Goal: Transaction & Acquisition: Purchase product/service

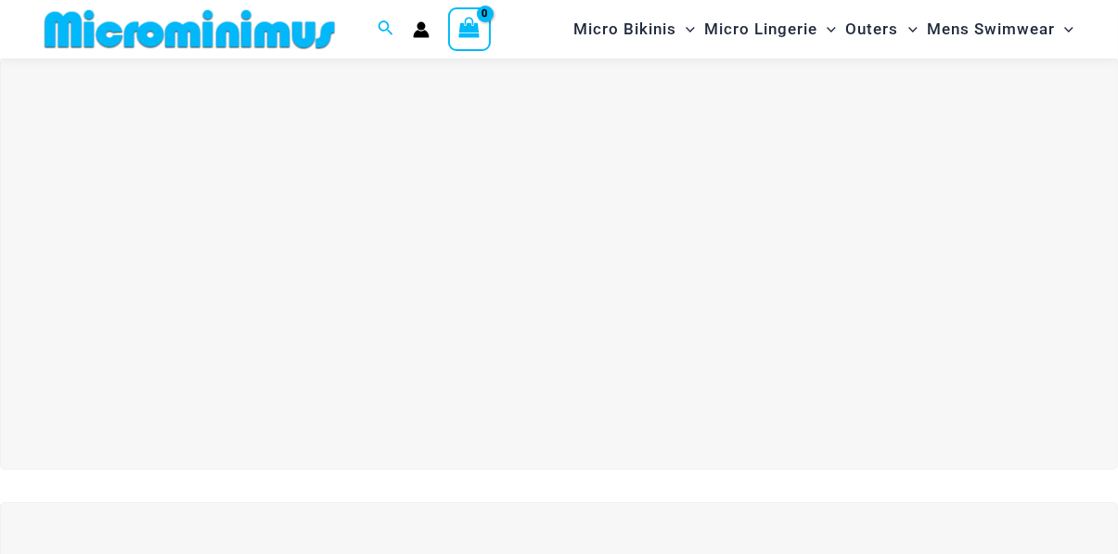
scroll to position [5, 0]
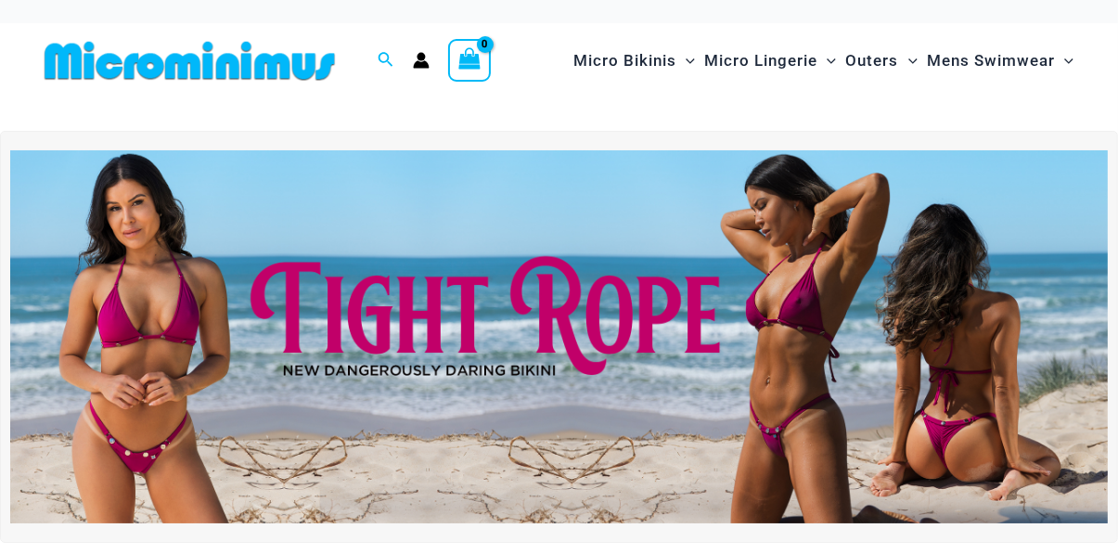
click at [693, 324] on img at bounding box center [559, 336] width 1098 height 373
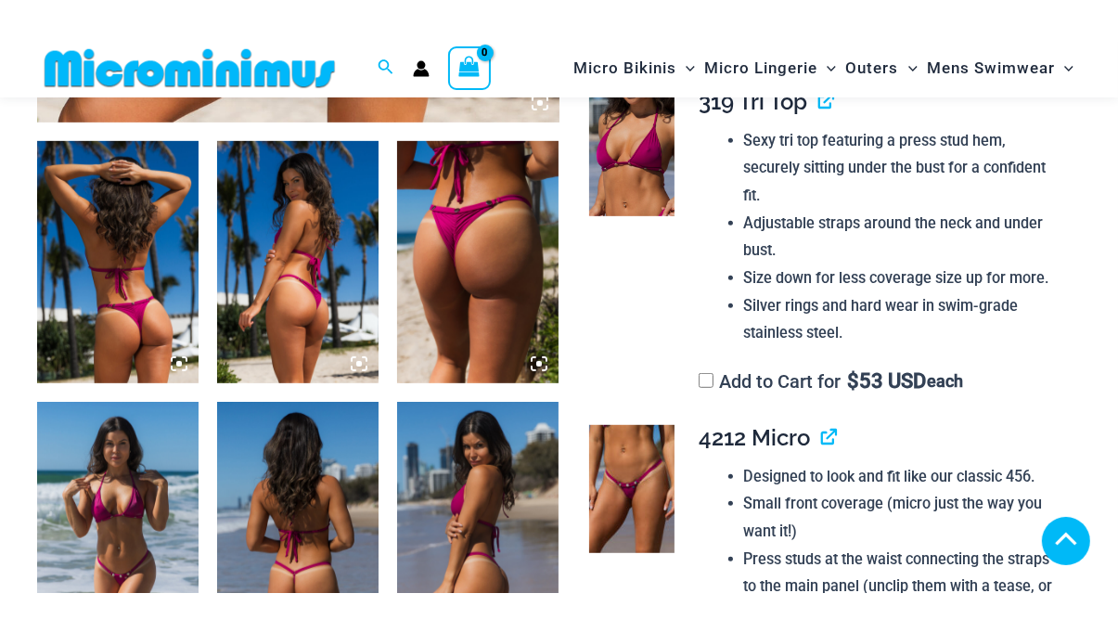
scroll to position [869, 0]
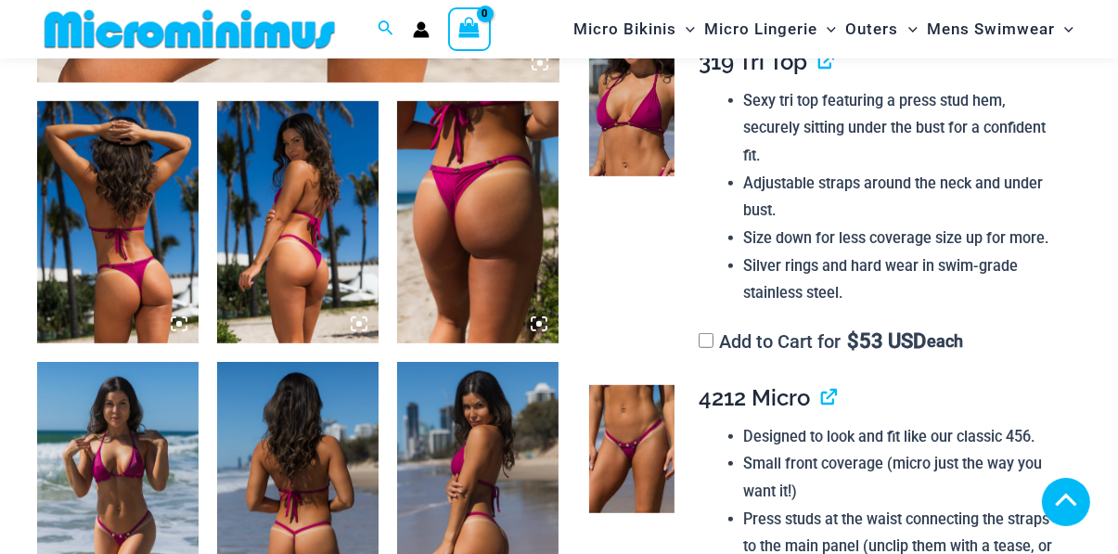
click at [161, 511] on img at bounding box center [117, 483] width 161 height 242
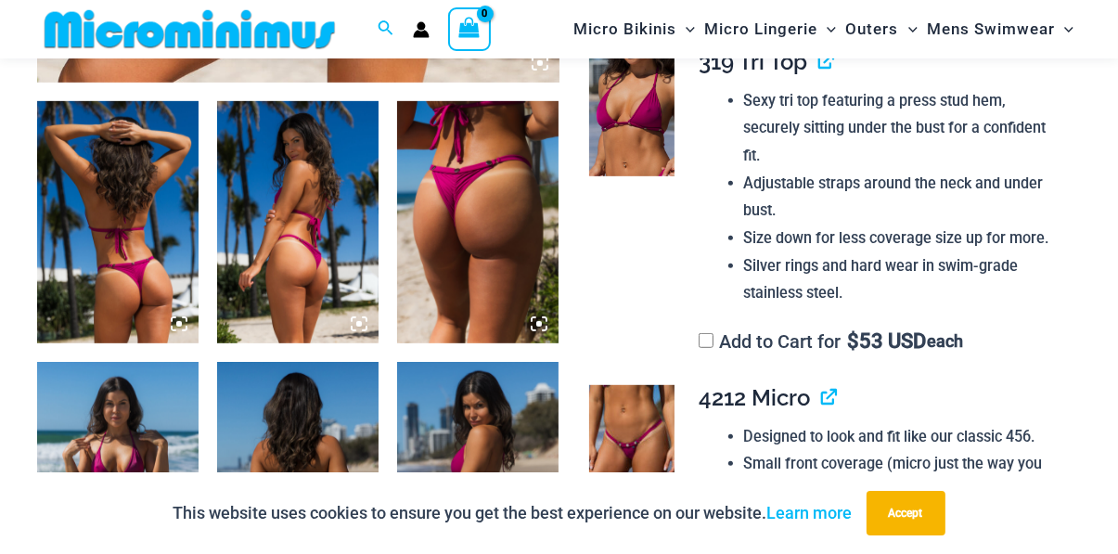
click at [166, 470] on img at bounding box center [117, 483] width 161 height 242
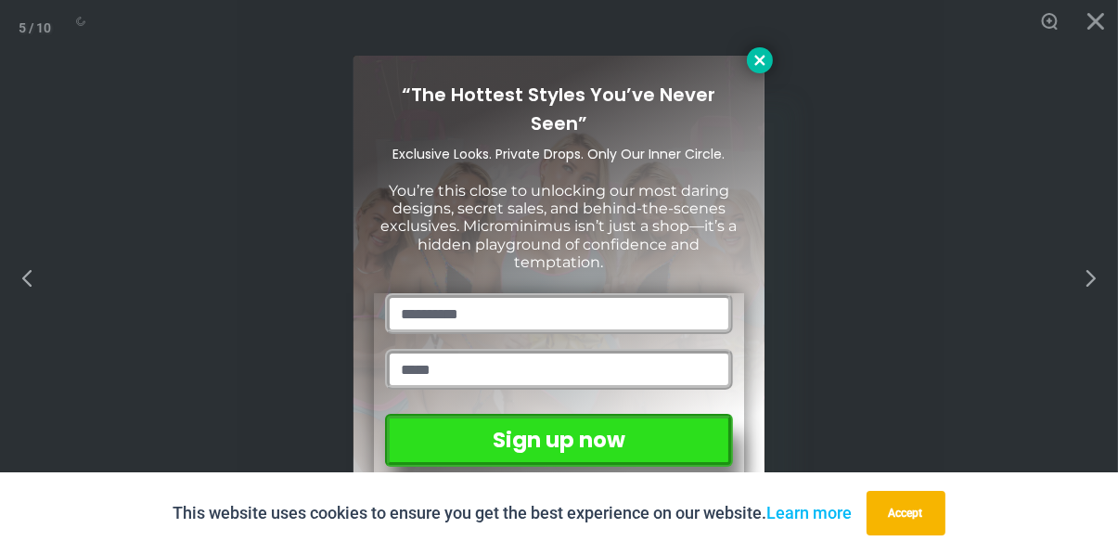
click at [754, 69] on icon at bounding box center [760, 60] width 17 height 17
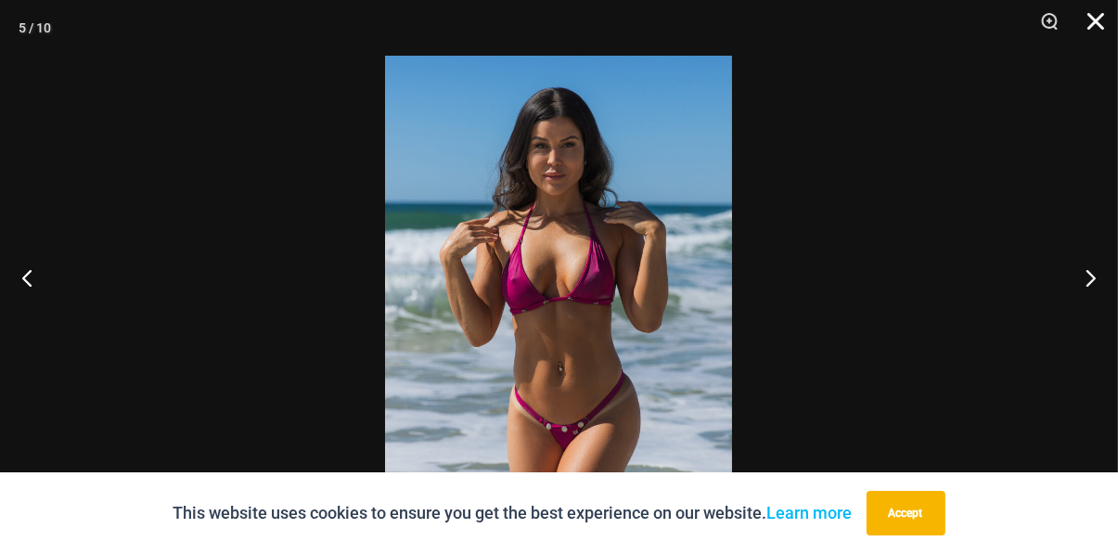
click at [1099, 24] on button "Close" at bounding box center [1089, 28] width 46 height 56
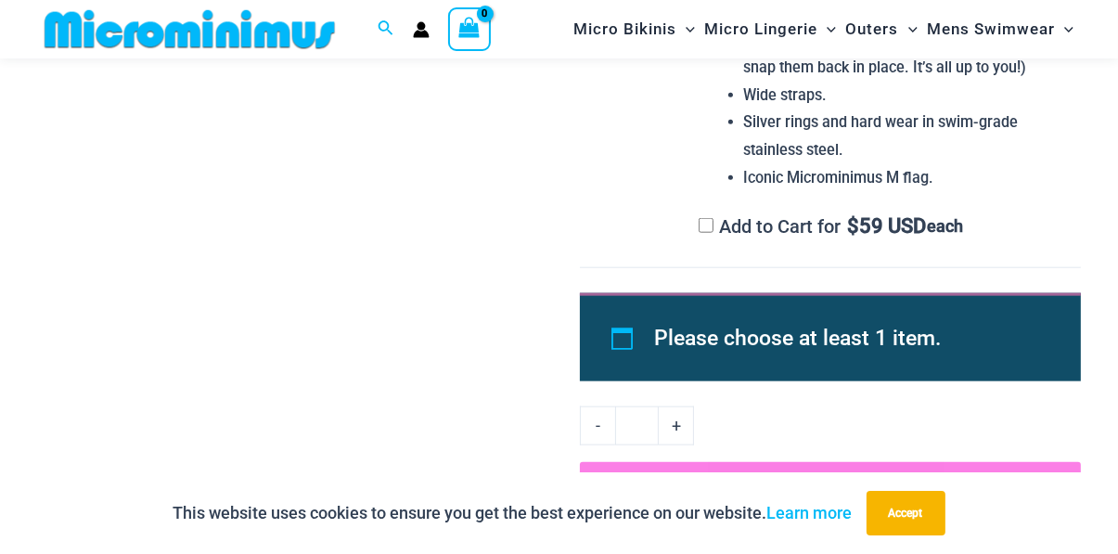
scroll to position [1830, 0]
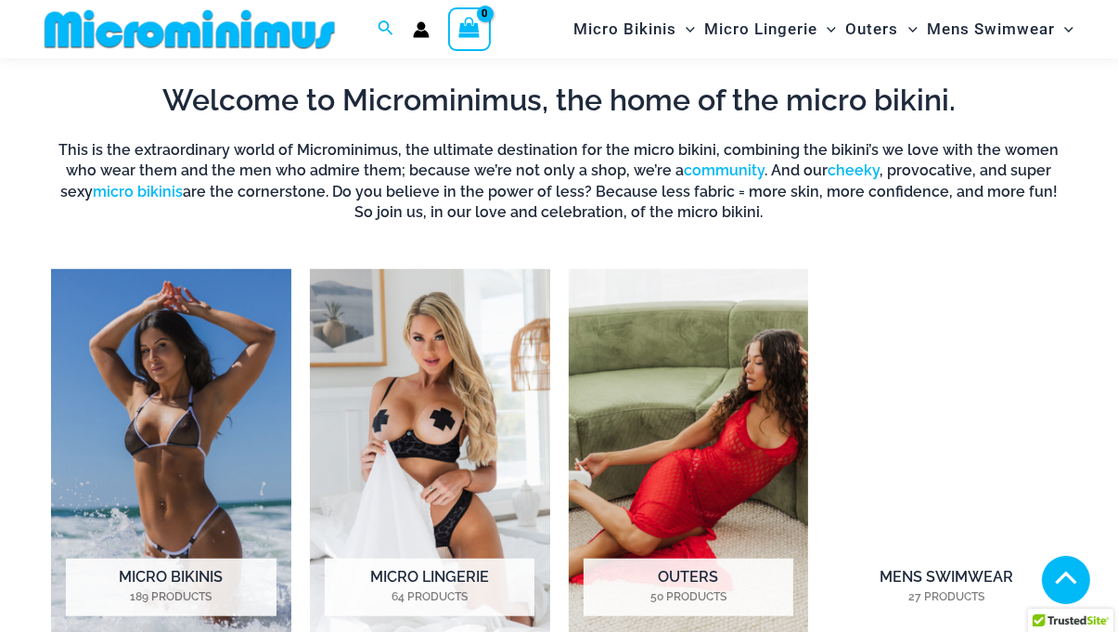
scroll to position [1076, 0]
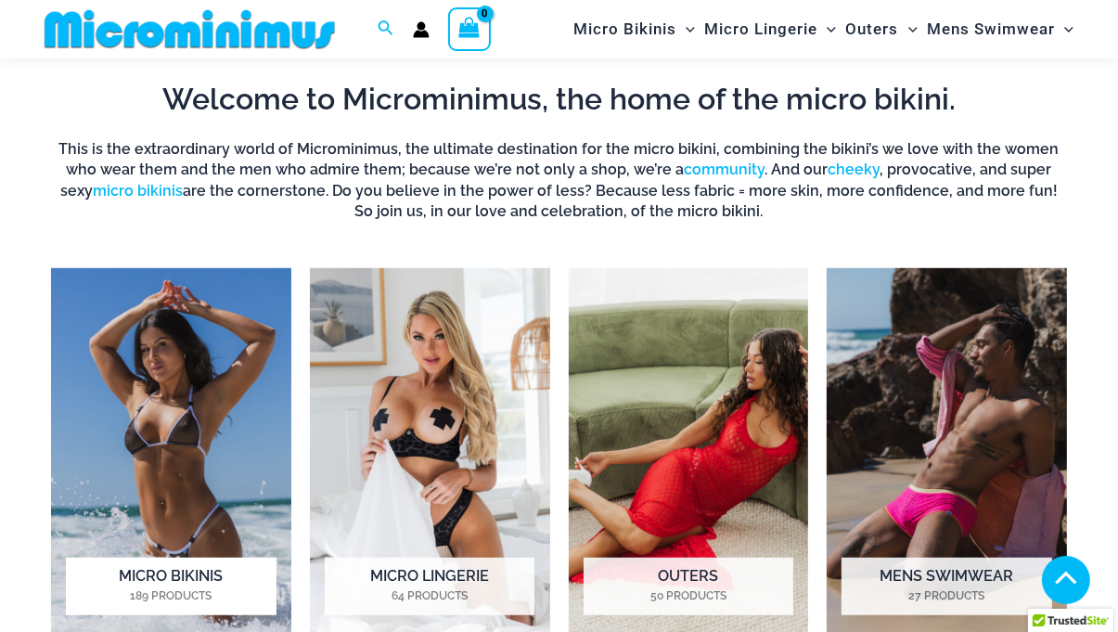
click at [247, 445] on img "Visit product category Micro Bikinis" at bounding box center [171, 455] width 240 height 374
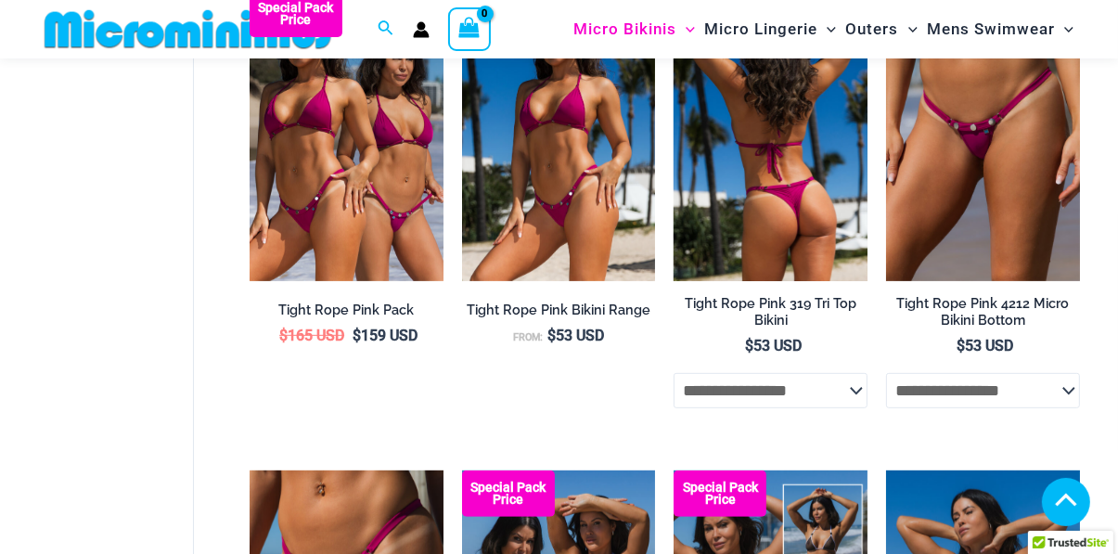
scroll to position [733, 0]
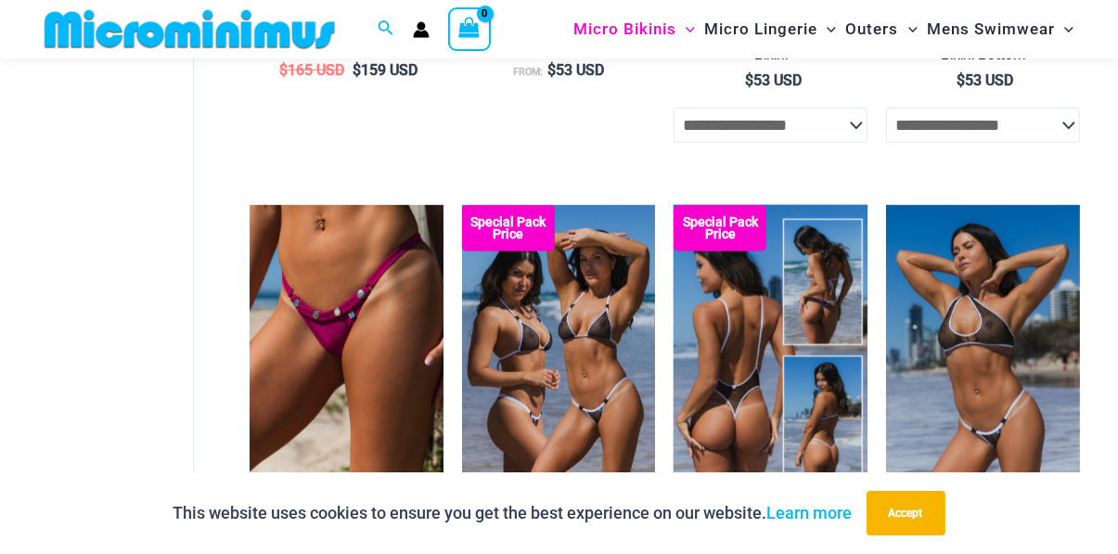
click at [729, 385] on img at bounding box center [771, 350] width 194 height 290
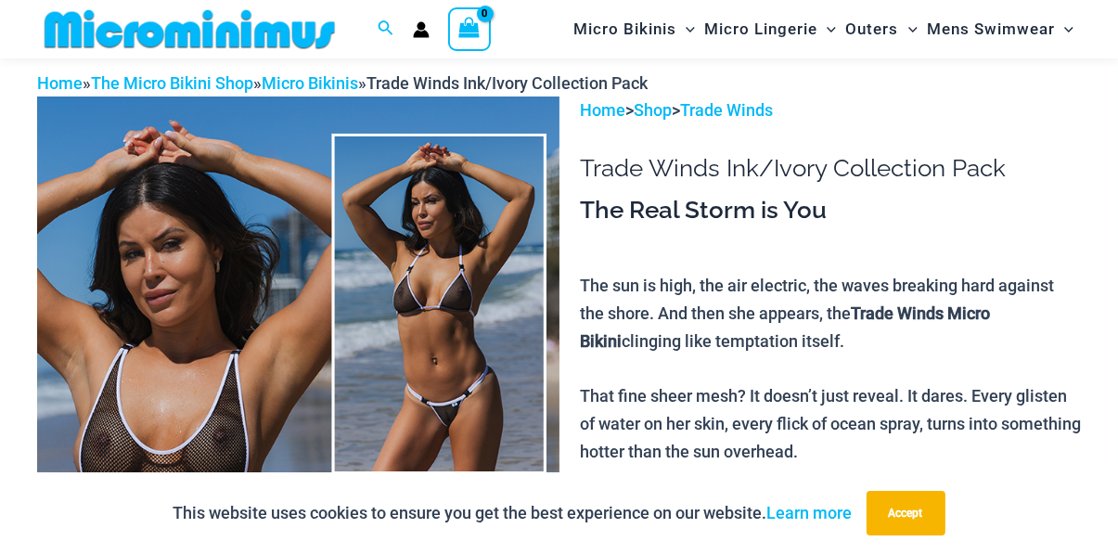
scroll to position [14, 0]
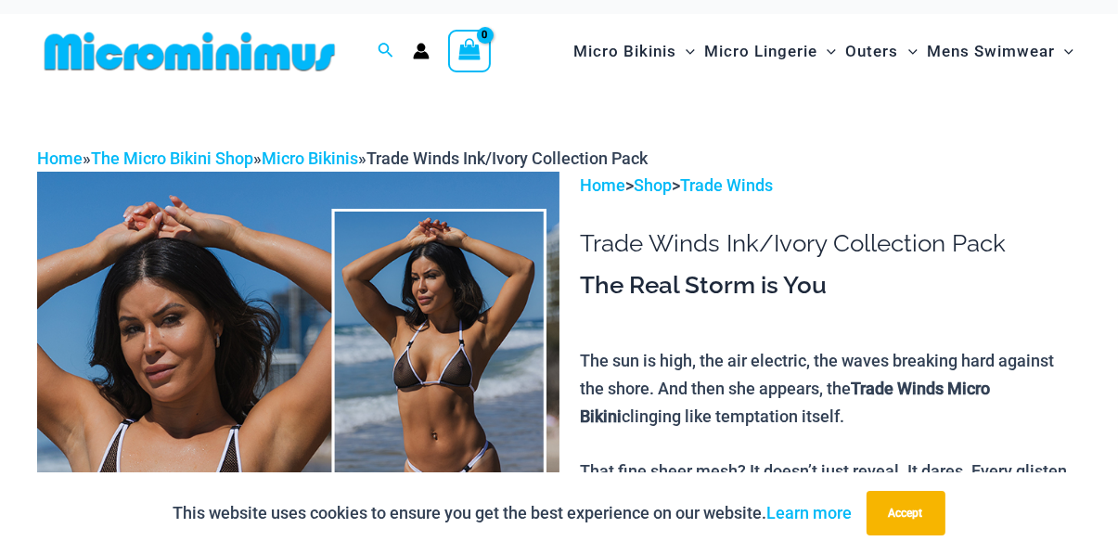
click at [266, 470] on img at bounding box center [298, 563] width 522 height 783
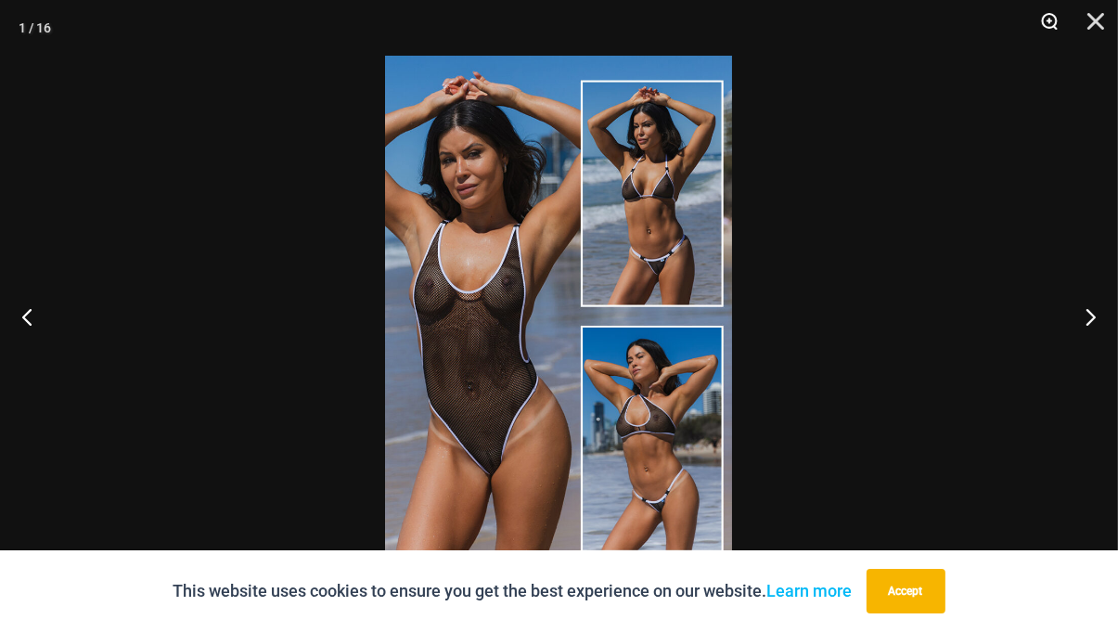
click at [1056, 15] on button "Zoom" at bounding box center [1043, 28] width 46 height 56
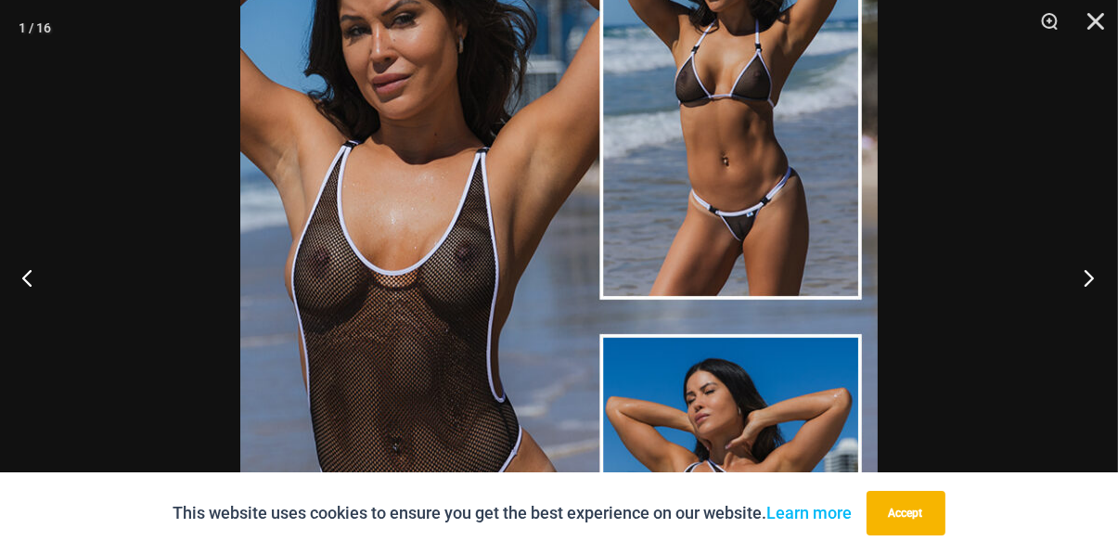
click at [1087, 322] on button "Next" at bounding box center [1084, 277] width 70 height 93
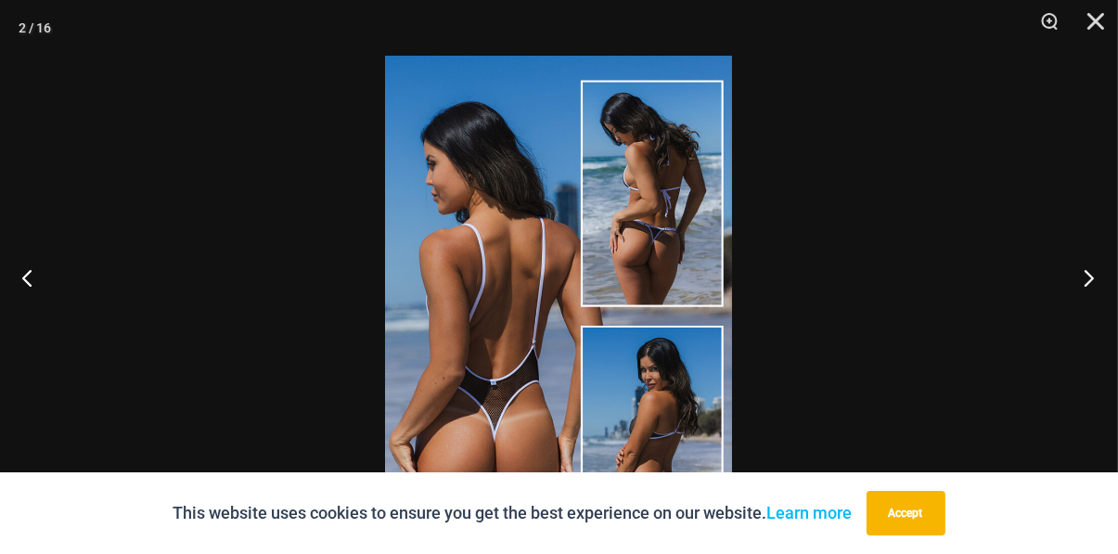
click at [1084, 315] on button "Next" at bounding box center [1084, 277] width 70 height 93
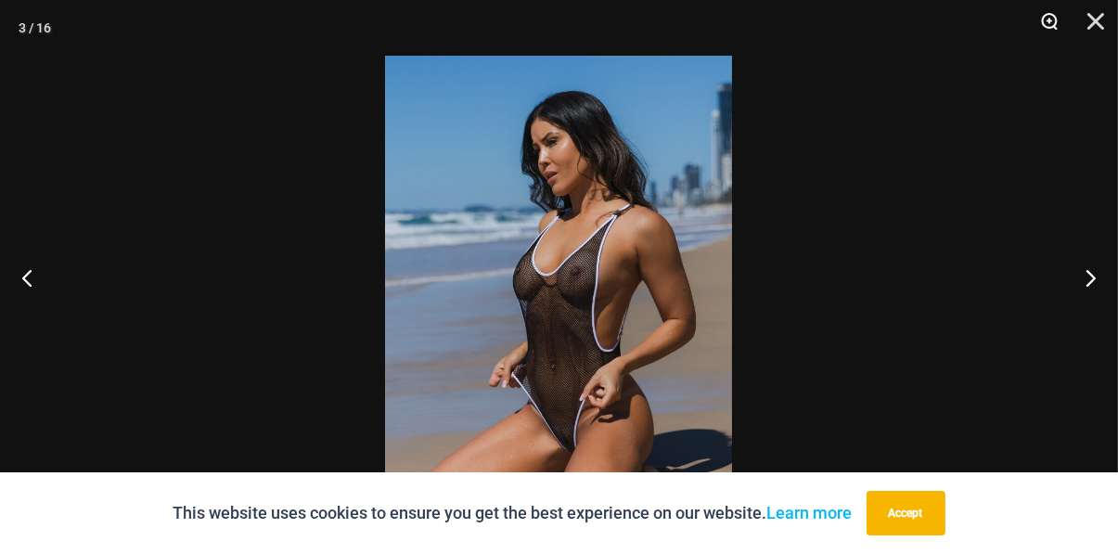
click at [1050, 21] on button "Zoom" at bounding box center [1043, 28] width 46 height 56
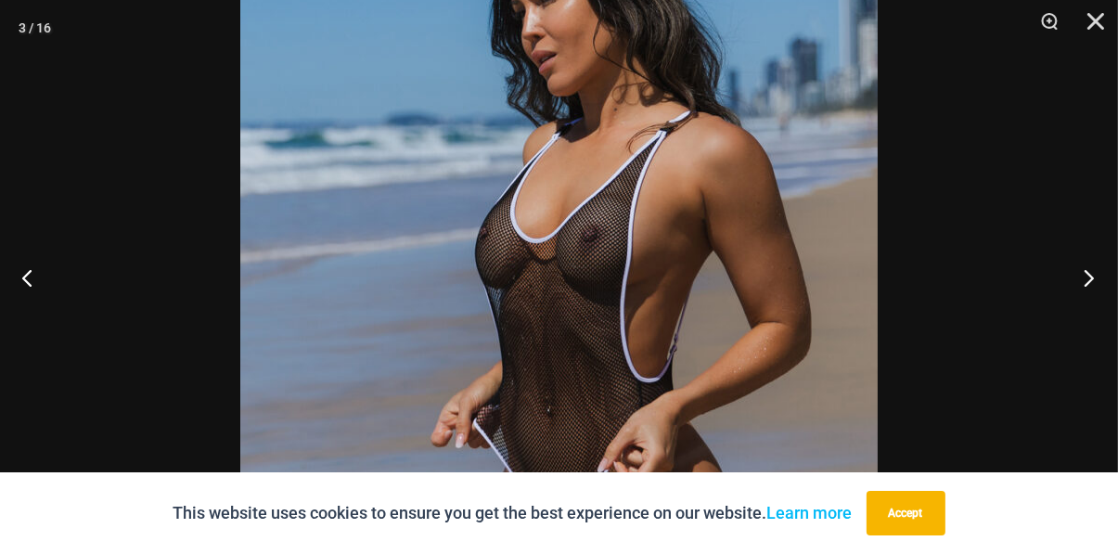
click at [1090, 318] on button "Next" at bounding box center [1084, 277] width 70 height 93
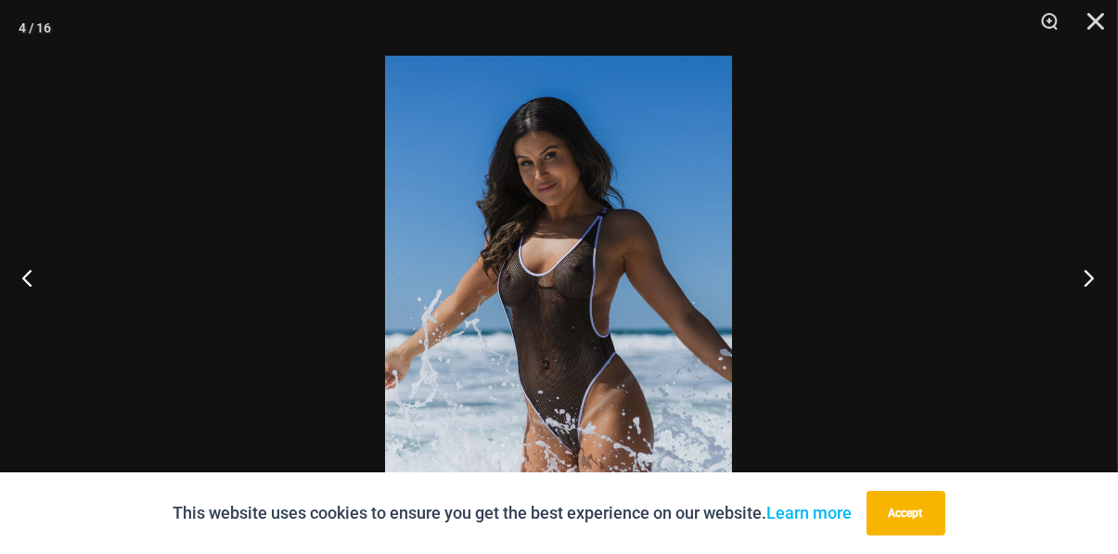
click at [1085, 322] on button "Next" at bounding box center [1084, 277] width 70 height 93
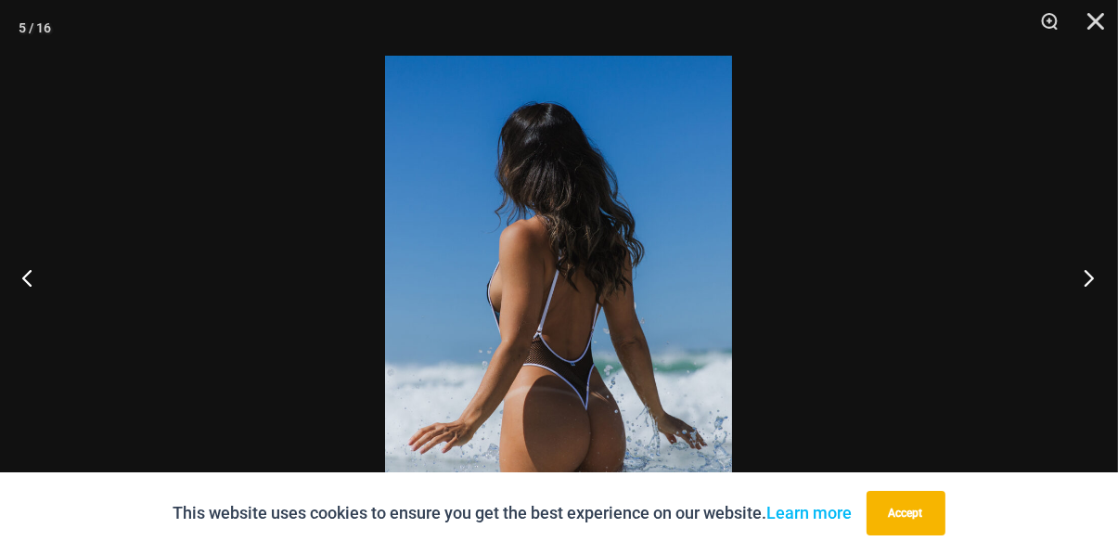
click at [1088, 321] on button "Next" at bounding box center [1084, 277] width 70 height 93
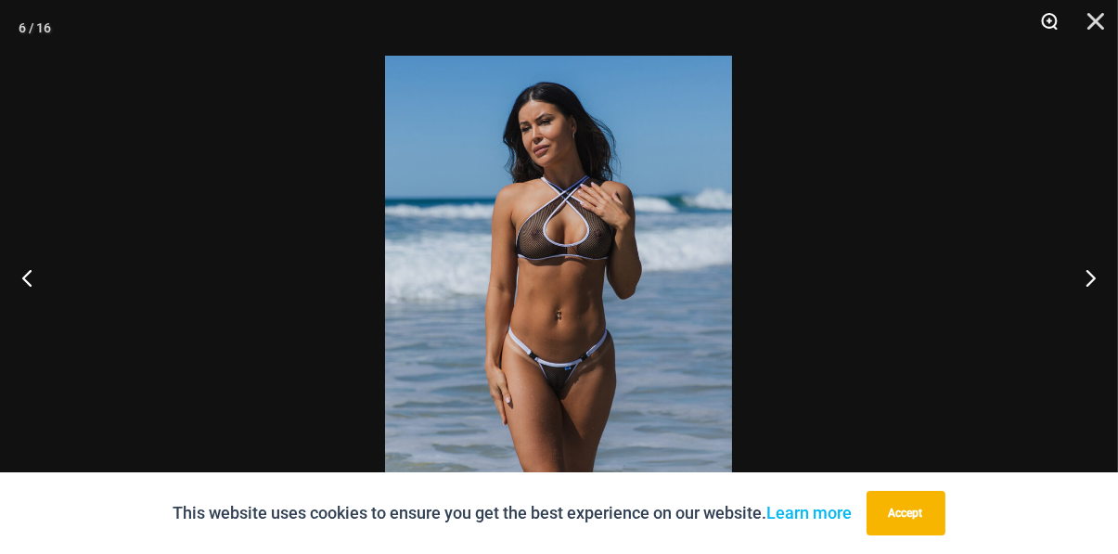
click at [1052, 19] on button "Zoom" at bounding box center [1043, 28] width 46 height 56
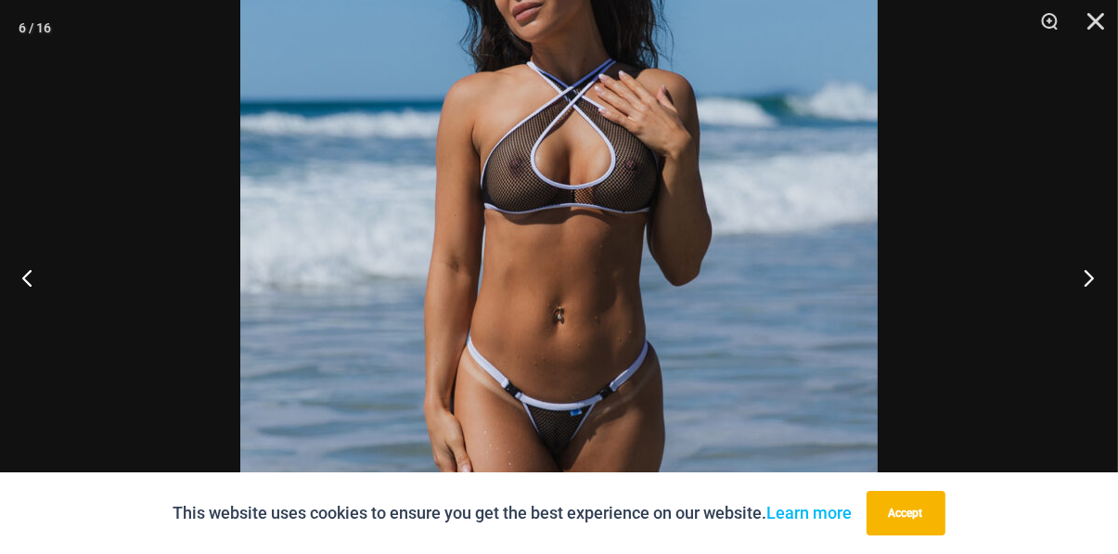
click at [1085, 316] on button "Next" at bounding box center [1084, 277] width 70 height 93
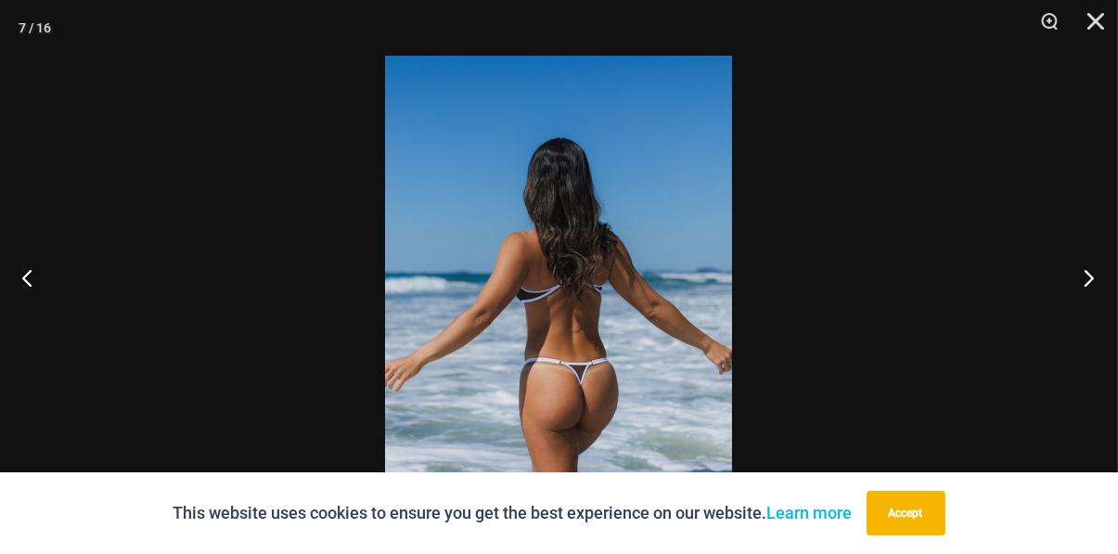
click at [1086, 317] on button "Next" at bounding box center [1084, 277] width 70 height 93
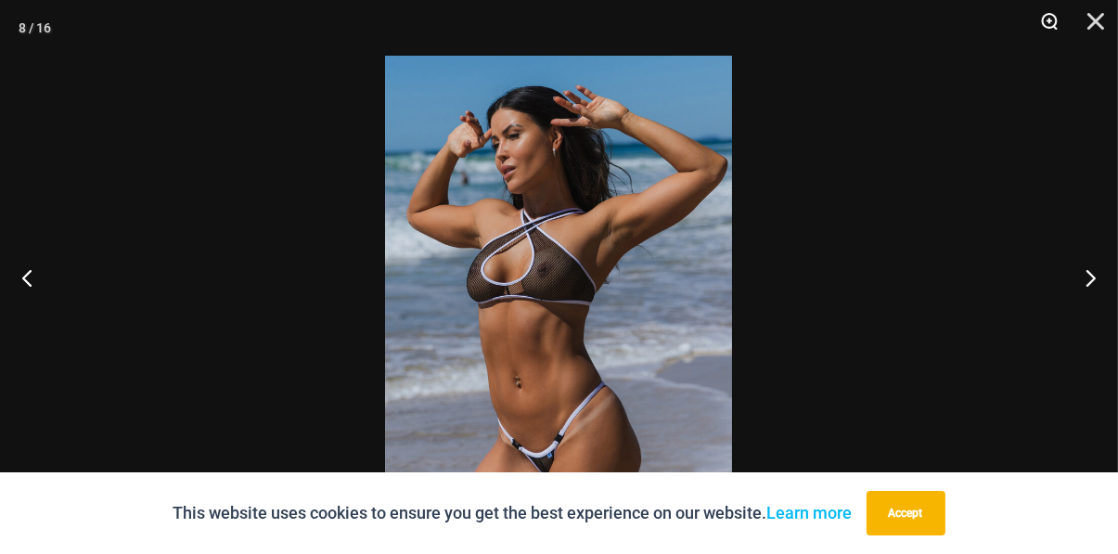
click at [1049, 22] on button "Zoom" at bounding box center [1043, 28] width 46 height 56
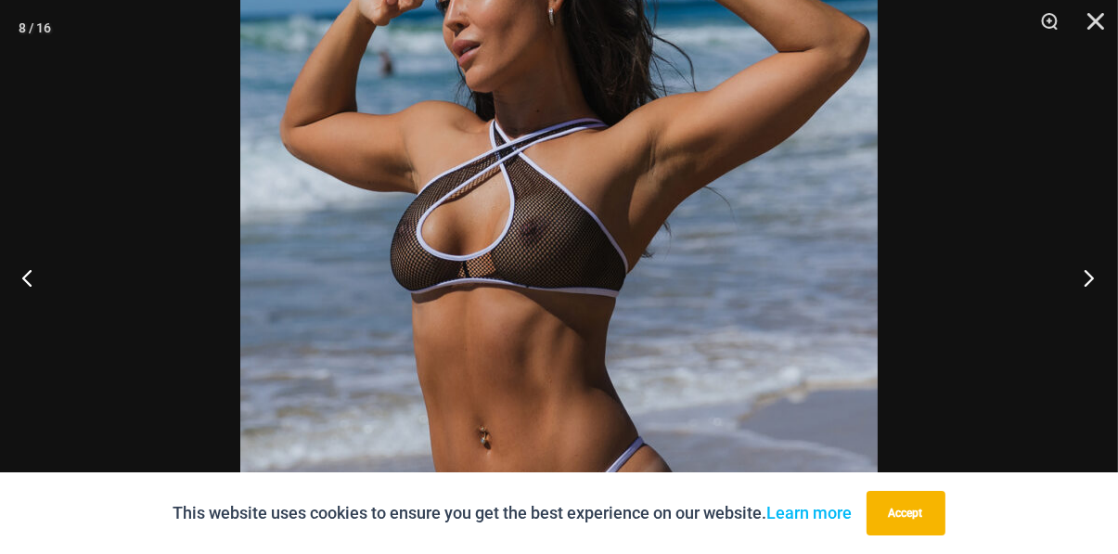
click at [1088, 316] on button "Next" at bounding box center [1084, 277] width 70 height 93
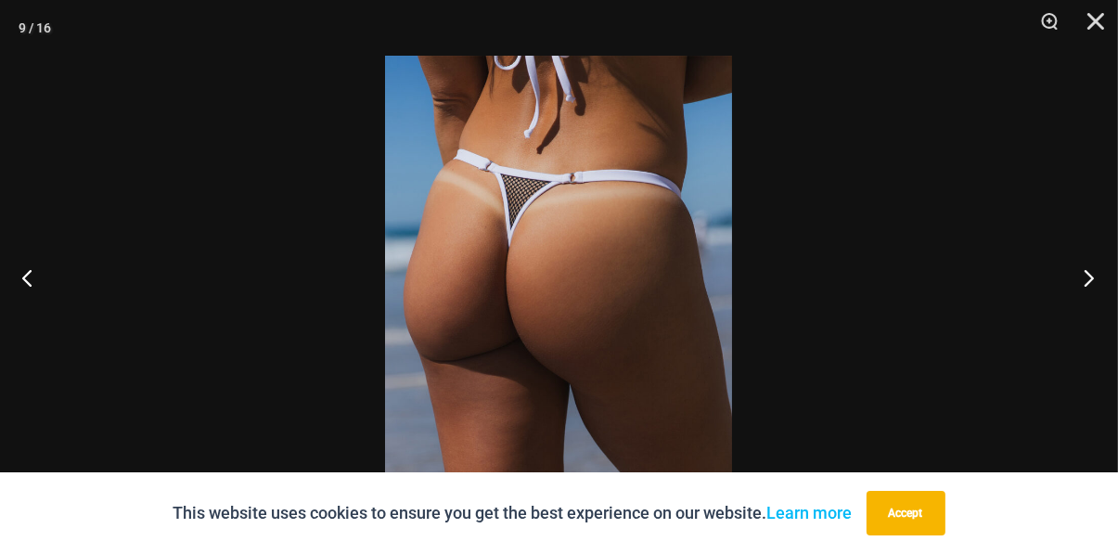
click at [1086, 314] on button "Next" at bounding box center [1084, 277] width 70 height 93
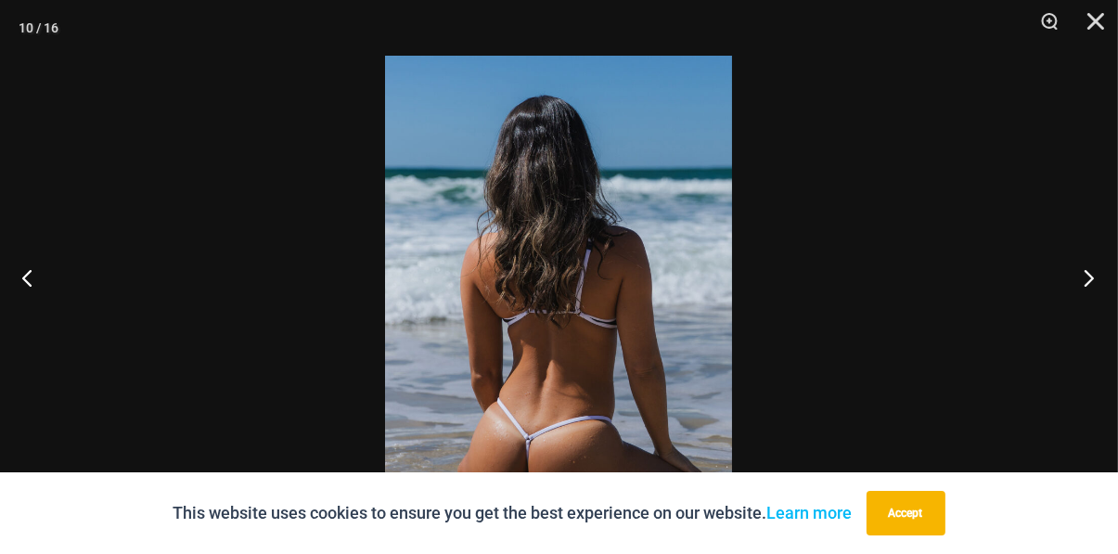
click at [1085, 312] on button "Next" at bounding box center [1084, 277] width 70 height 93
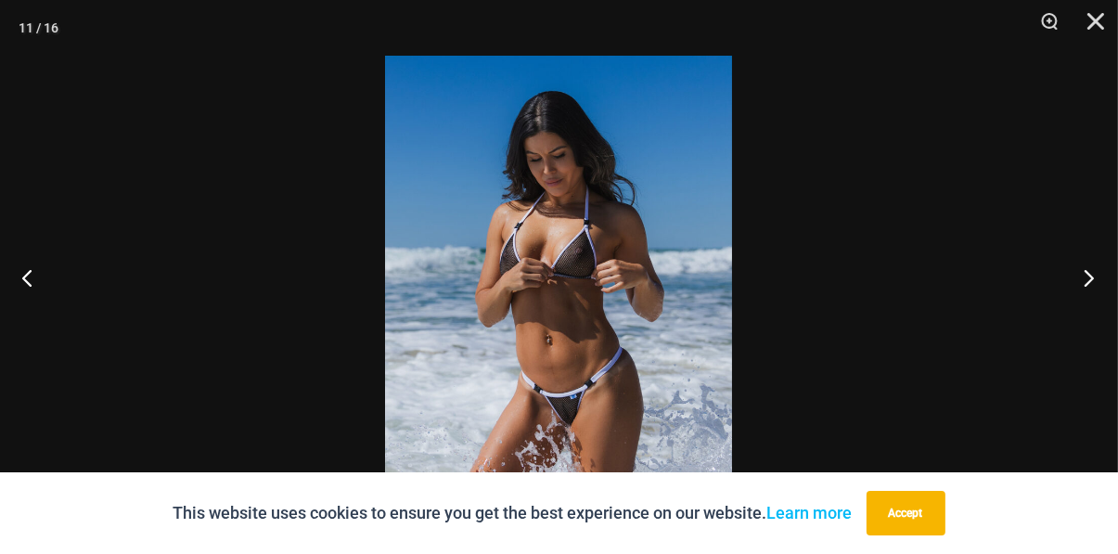
click at [1088, 308] on button "Next" at bounding box center [1084, 277] width 70 height 93
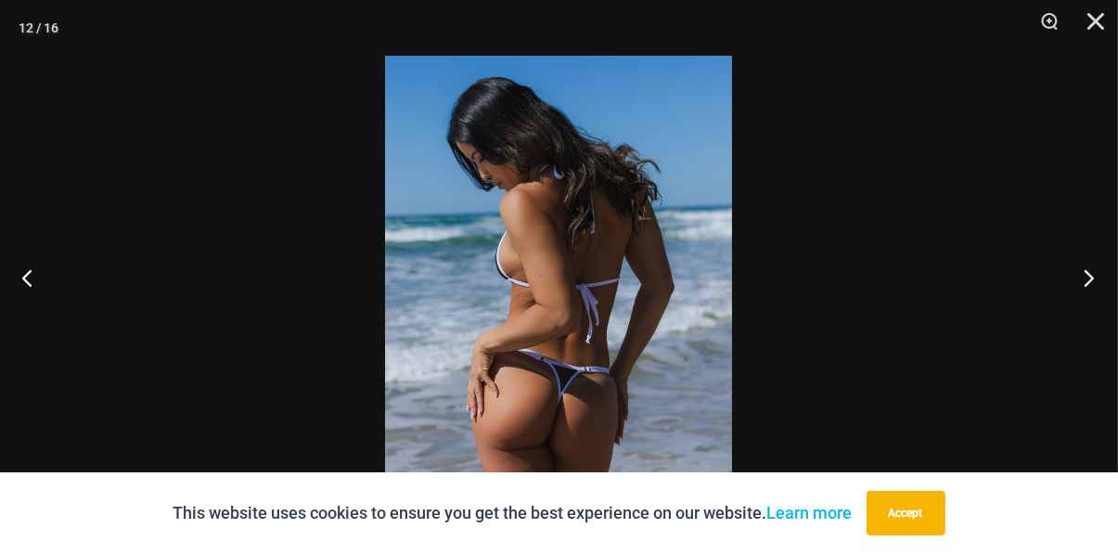
click at [1086, 312] on button "Next" at bounding box center [1084, 277] width 70 height 93
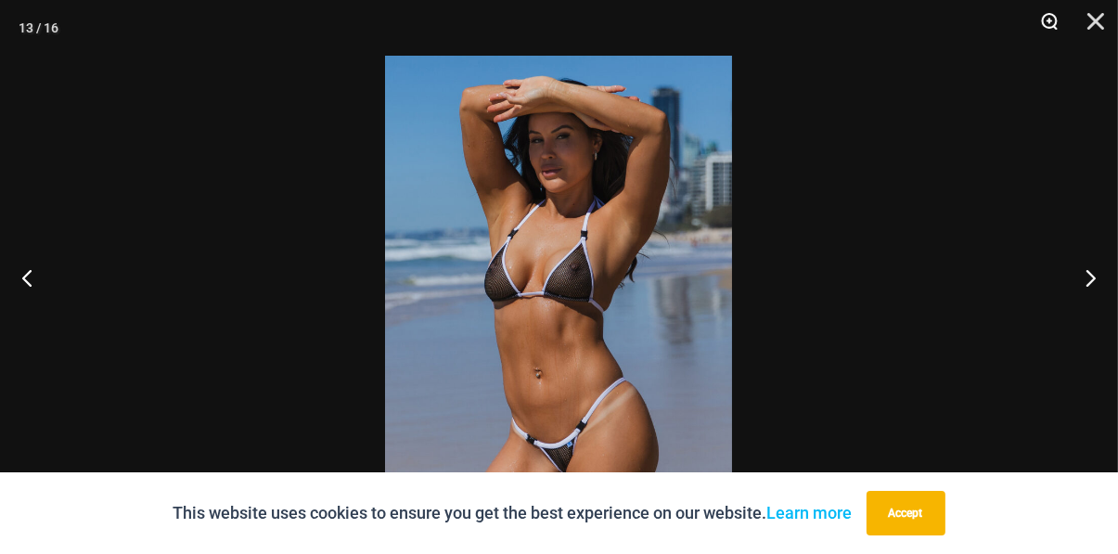
click at [1053, 16] on button "Zoom" at bounding box center [1043, 28] width 46 height 56
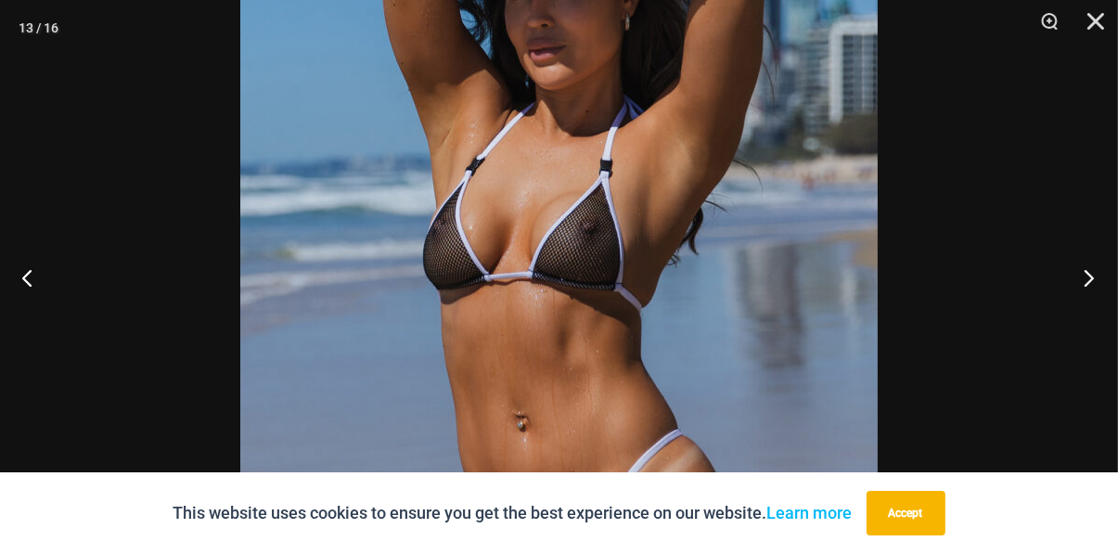
click at [1085, 317] on button "Next" at bounding box center [1084, 277] width 70 height 93
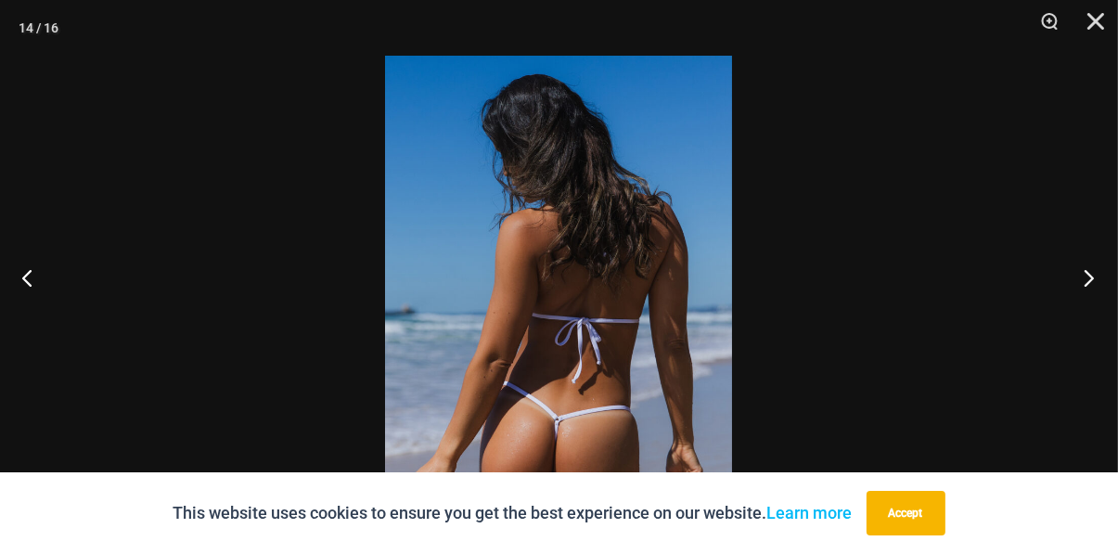
click at [1086, 322] on button "Next" at bounding box center [1084, 277] width 70 height 93
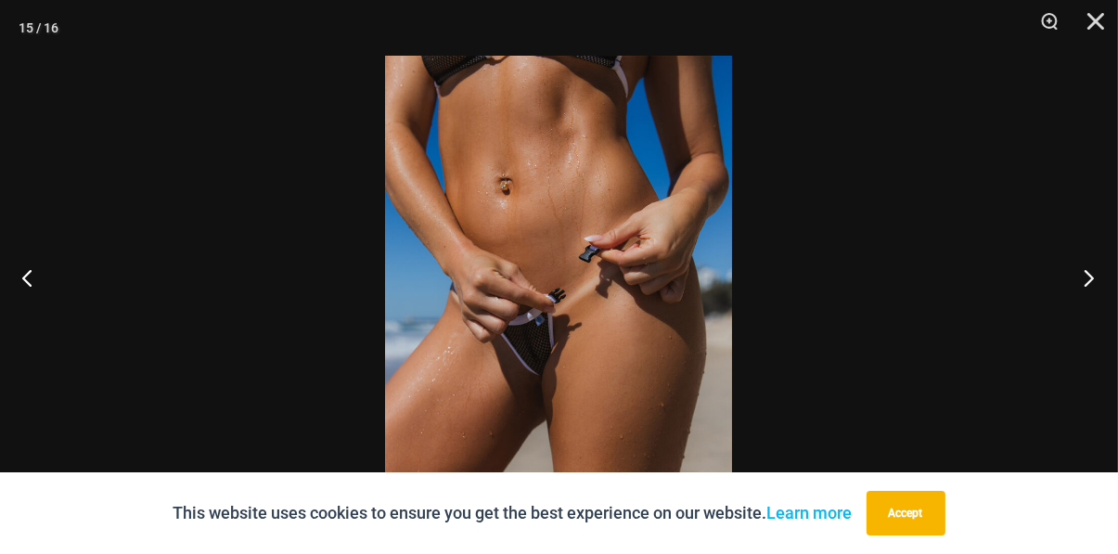
click at [1079, 321] on button "Next" at bounding box center [1084, 277] width 70 height 93
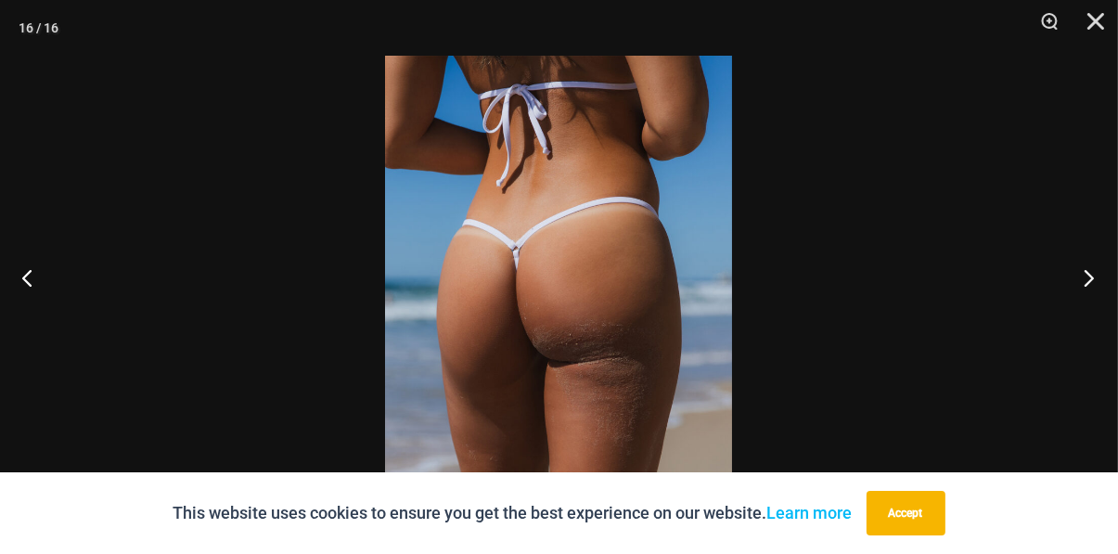
click at [1082, 324] on button "Next" at bounding box center [1084, 277] width 70 height 93
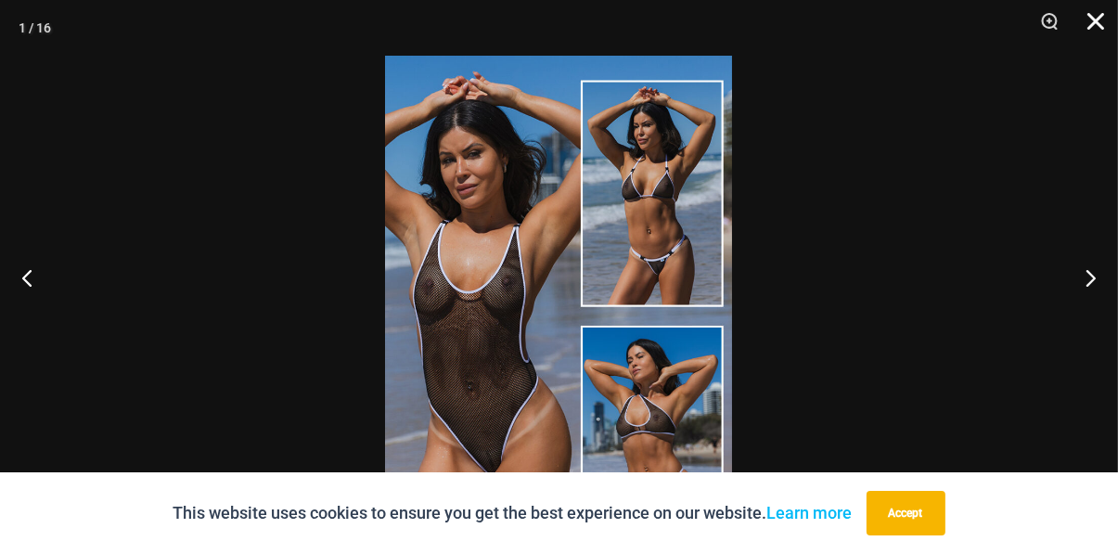
click at [1093, 25] on button "Close" at bounding box center [1089, 28] width 46 height 56
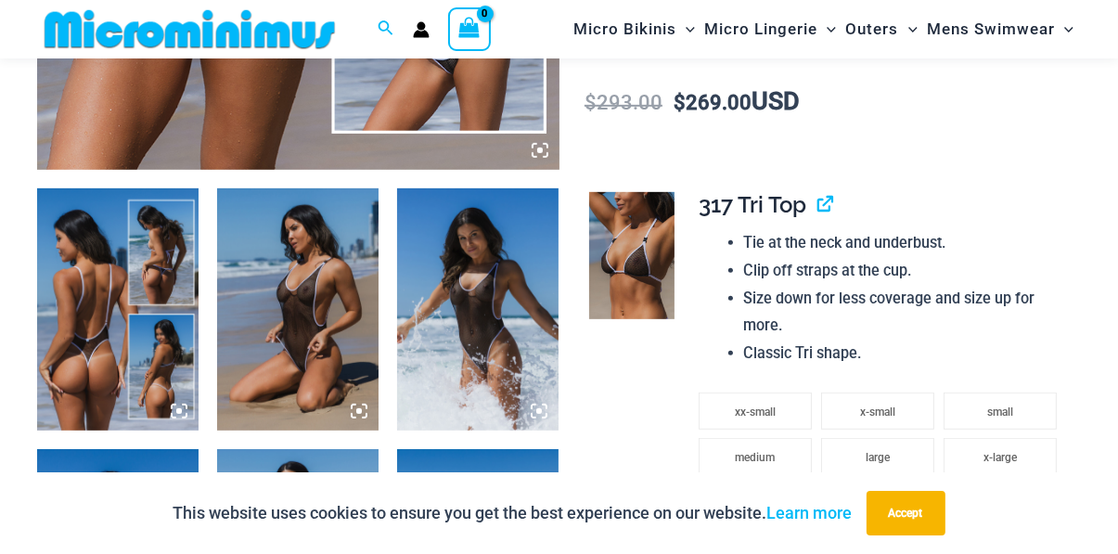
scroll to position [783, 0]
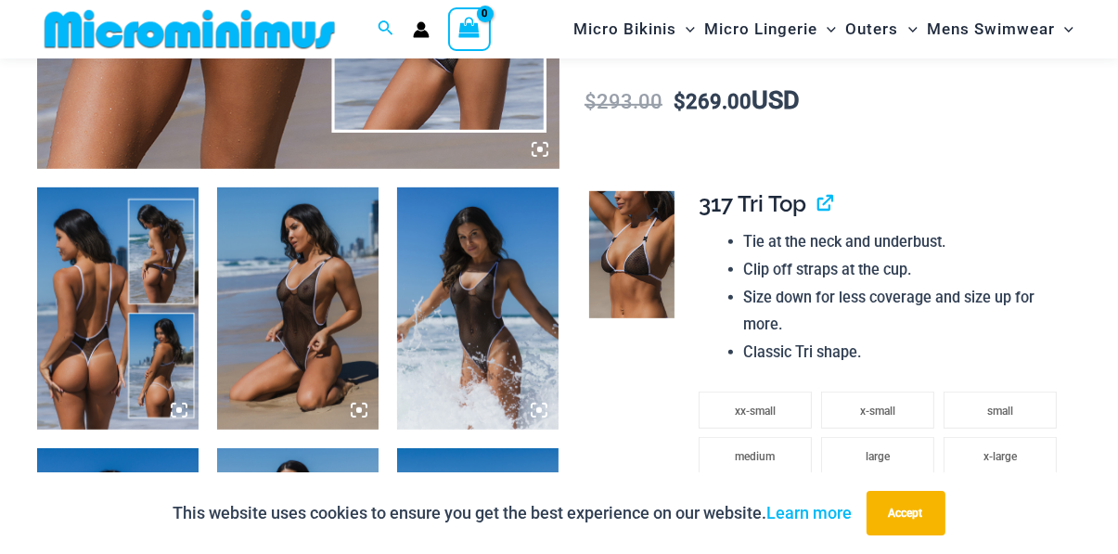
click at [654, 270] on img at bounding box center [631, 255] width 85 height 128
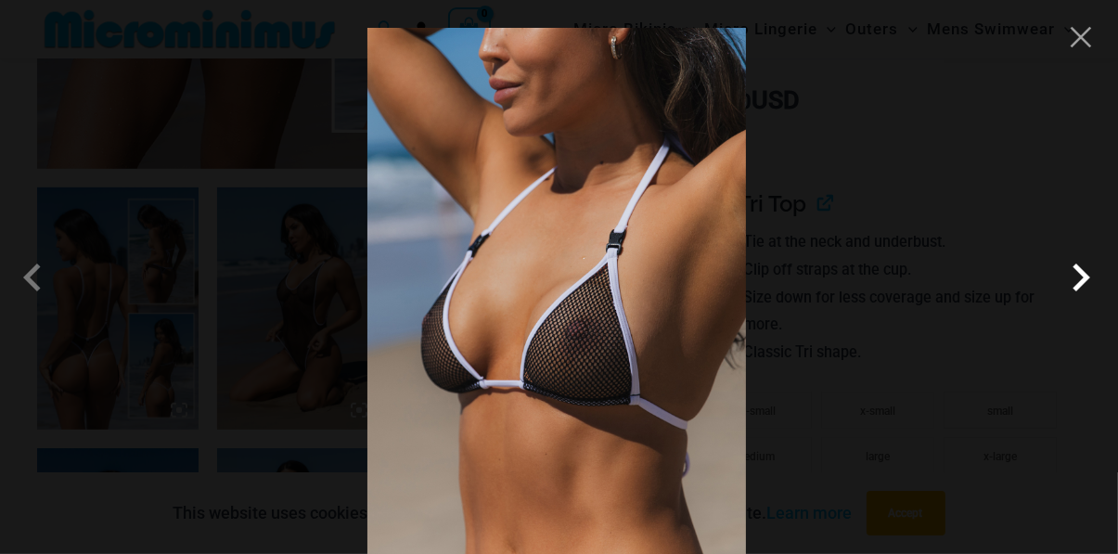
click at [1079, 305] on span at bounding box center [1081, 278] width 56 height 56
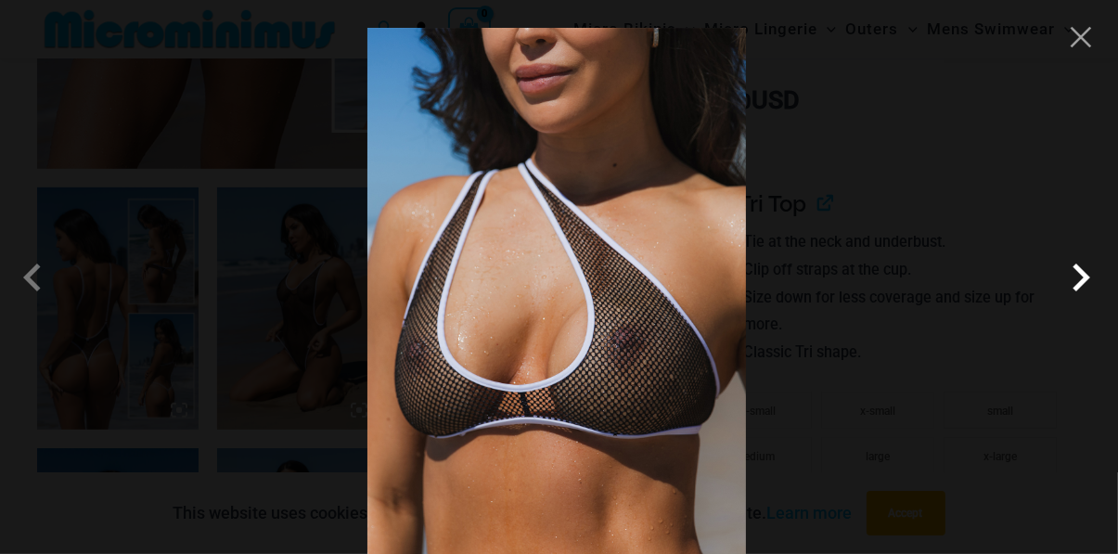
click at [1082, 305] on span at bounding box center [1081, 278] width 56 height 56
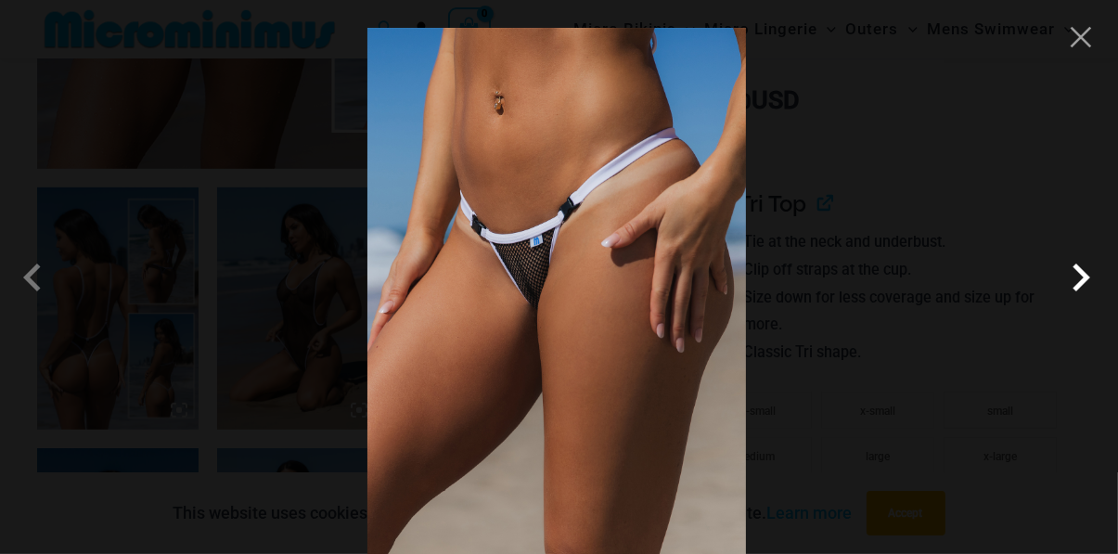
click at [1086, 305] on span at bounding box center [1081, 278] width 56 height 56
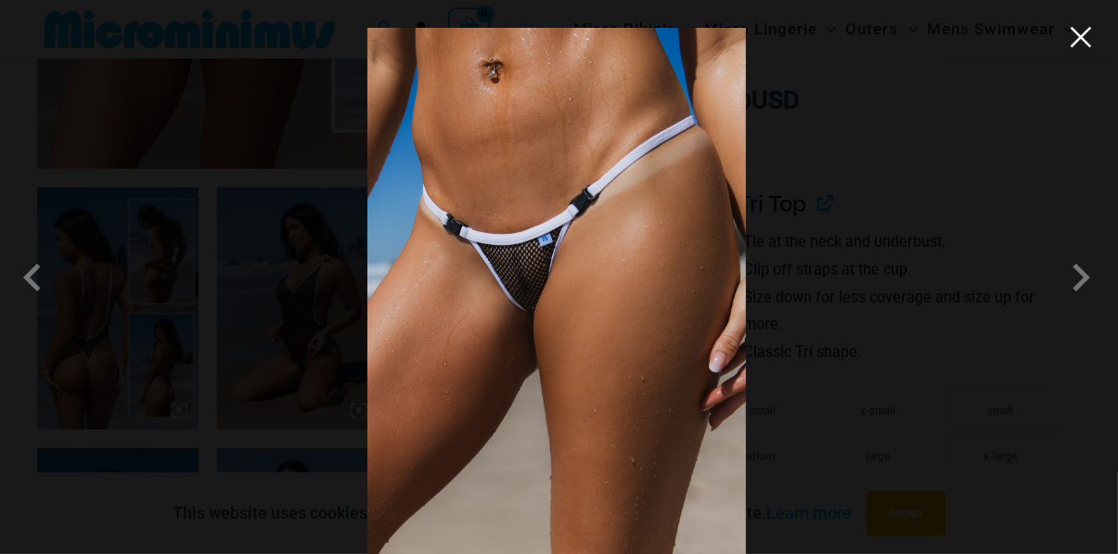
click at [1083, 48] on button "Close" at bounding box center [1081, 37] width 28 height 28
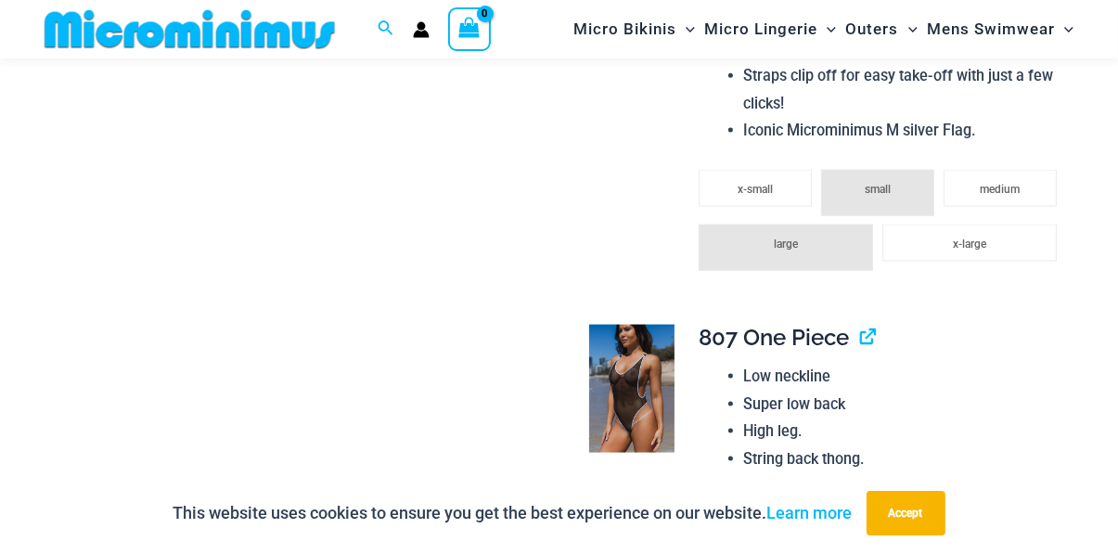
scroll to position [2281, 0]
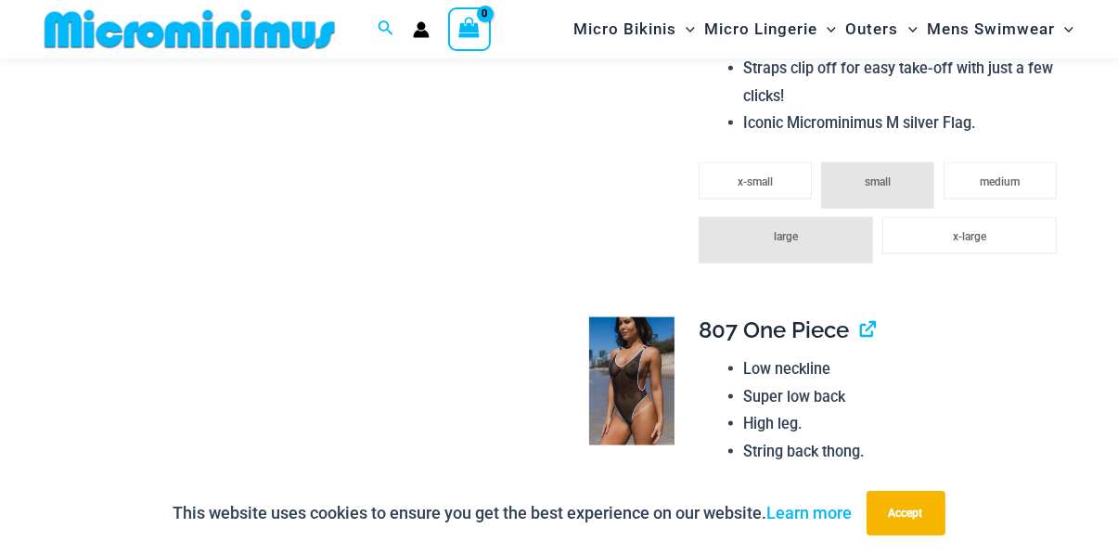
click at [652, 391] on img at bounding box center [631, 381] width 85 height 128
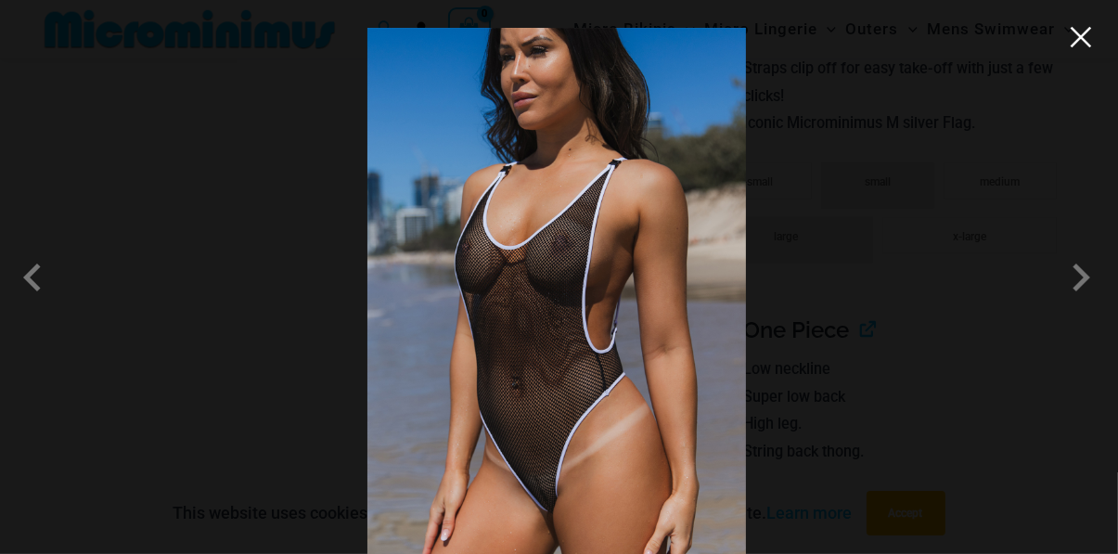
click at [1082, 47] on button "Close" at bounding box center [1081, 37] width 28 height 28
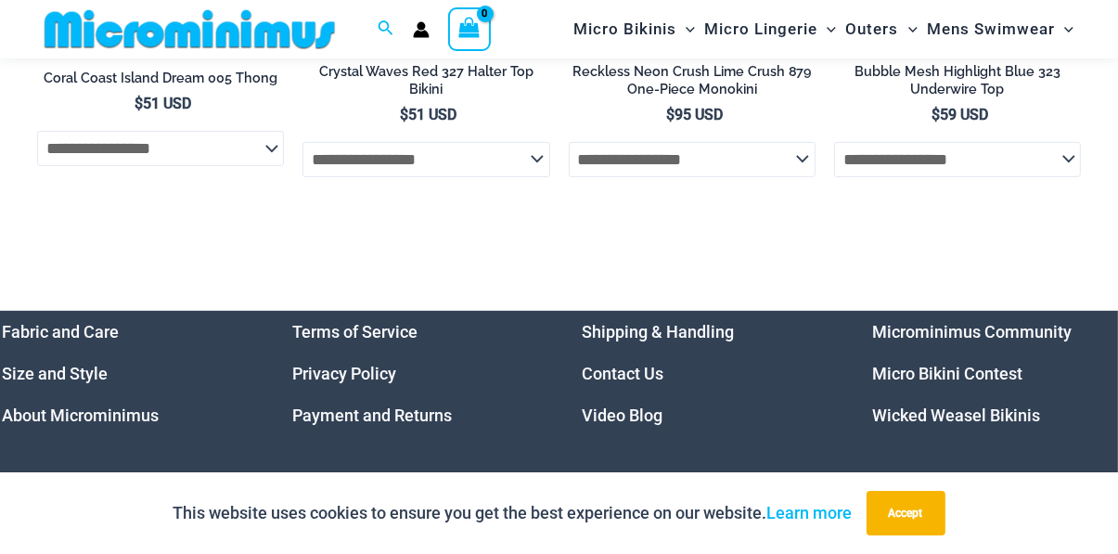
scroll to position [7230, 0]
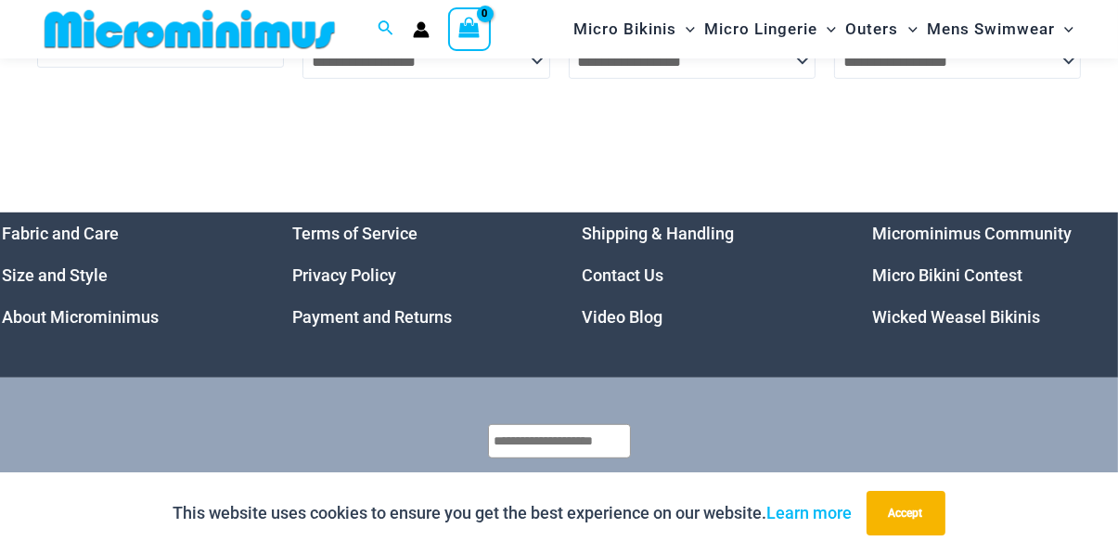
click at [1011, 308] on link "Wicked Weasel Bikinis" at bounding box center [956, 316] width 168 height 19
